Goal: Transaction & Acquisition: Download file/media

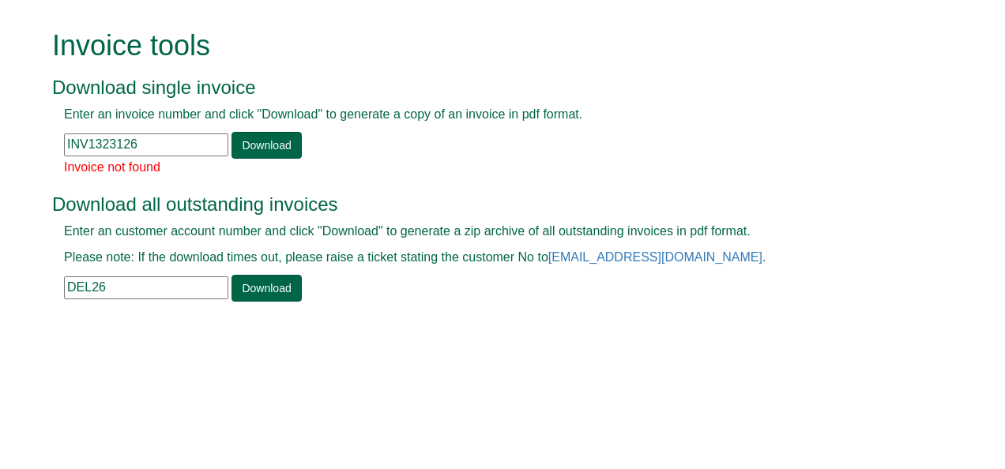
drag, startPoint x: 148, startPoint y: 140, endPoint x: 63, endPoint y: 139, distance: 85.3
click at [57, 144] on div "Enter an invoice number and click "Download" to generate a copy of an invoice i…" at bounding box center [484, 132] width 865 height 53
paste input "INV1198739"
type input "INV1198739"
click at [248, 142] on link "Download" at bounding box center [266, 145] width 70 height 27
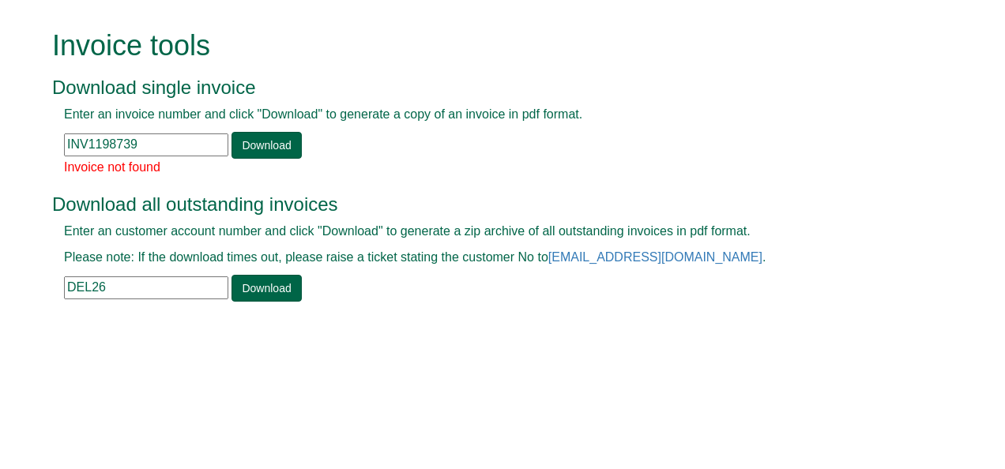
drag, startPoint x: 150, startPoint y: 141, endPoint x: 68, endPoint y: 148, distance: 82.5
click at [68, 148] on input "INV1198739" at bounding box center [146, 144] width 164 height 23
click at [68, 142] on input "text" at bounding box center [146, 144] width 164 height 23
paste input "INV1306858"
type input "INV1306858"
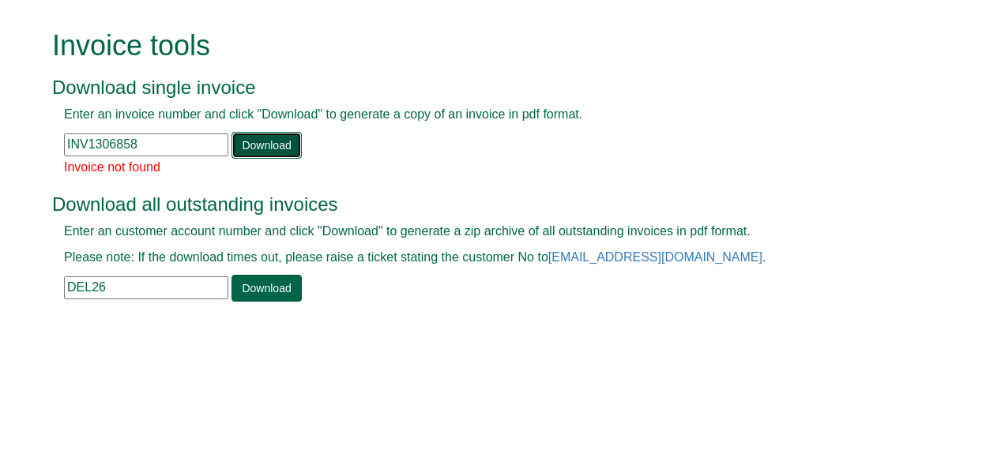
click at [270, 150] on link "Download" at bounding box center [266, 145] width 70 height 27
drag, startPoint x: 153, startPoint y: 144, endPoint x: 64, endPoint y: 141, distance: 89.3
click at [64, 141] on input "INV1306858" at bounding box center [146, 144] width 164 height 23
paste input "INV1385045"
type input "INV1385045"
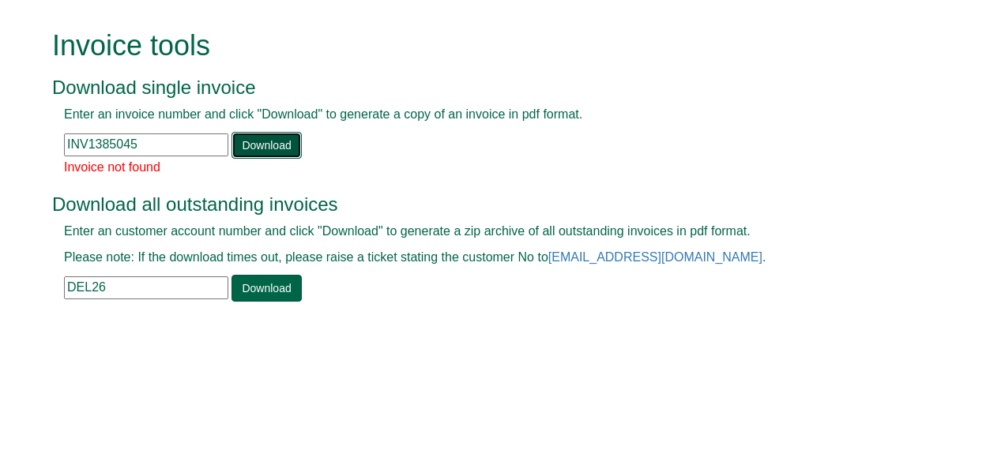
click at [266, 144] on link "Download" at bounding box center [266, 145] width 70 height 27
